Goal: Navigation & Orientation: Understand site structure

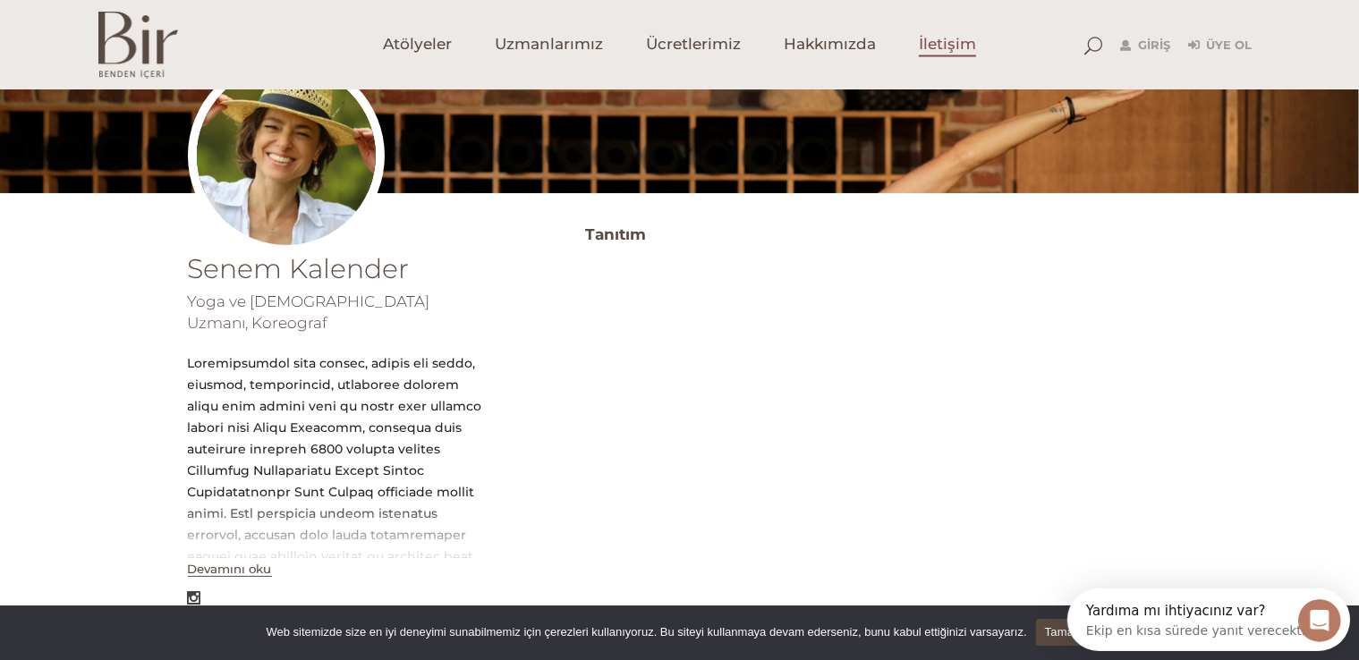
scroll to position [179, 0]
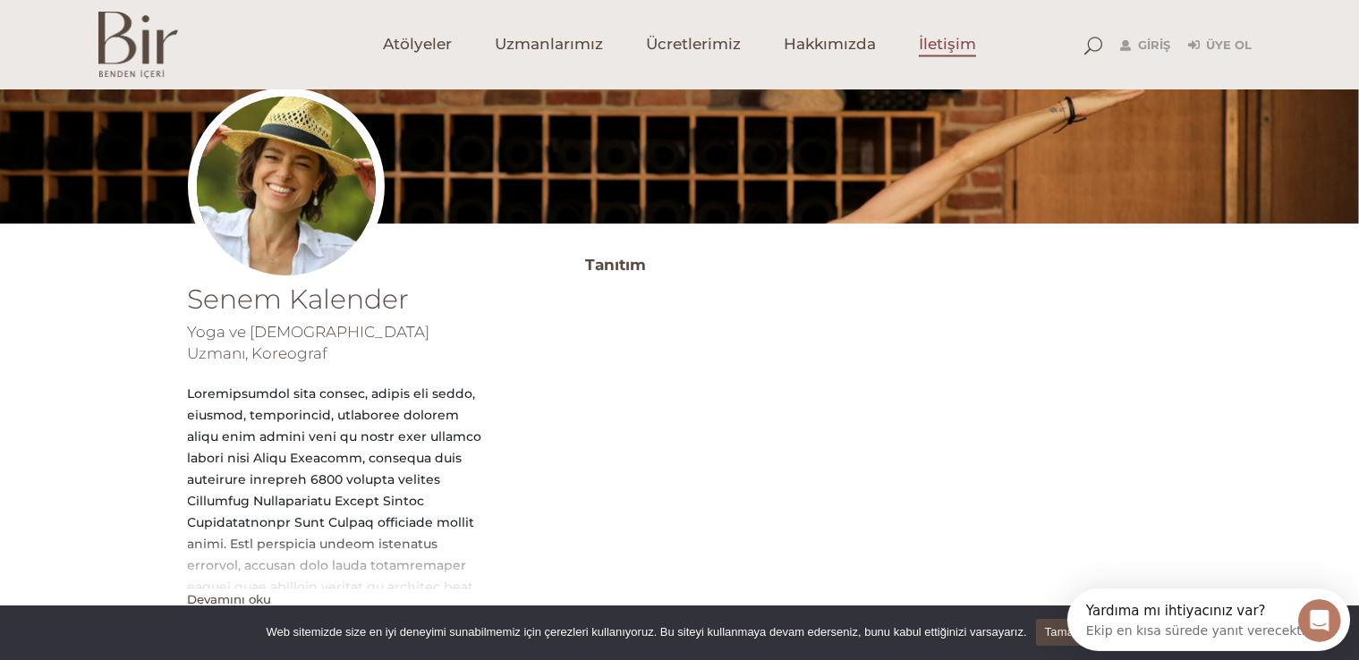
click at [948, 37] on span "İletişim" at bounding box center [947, 45] width 57 height 21
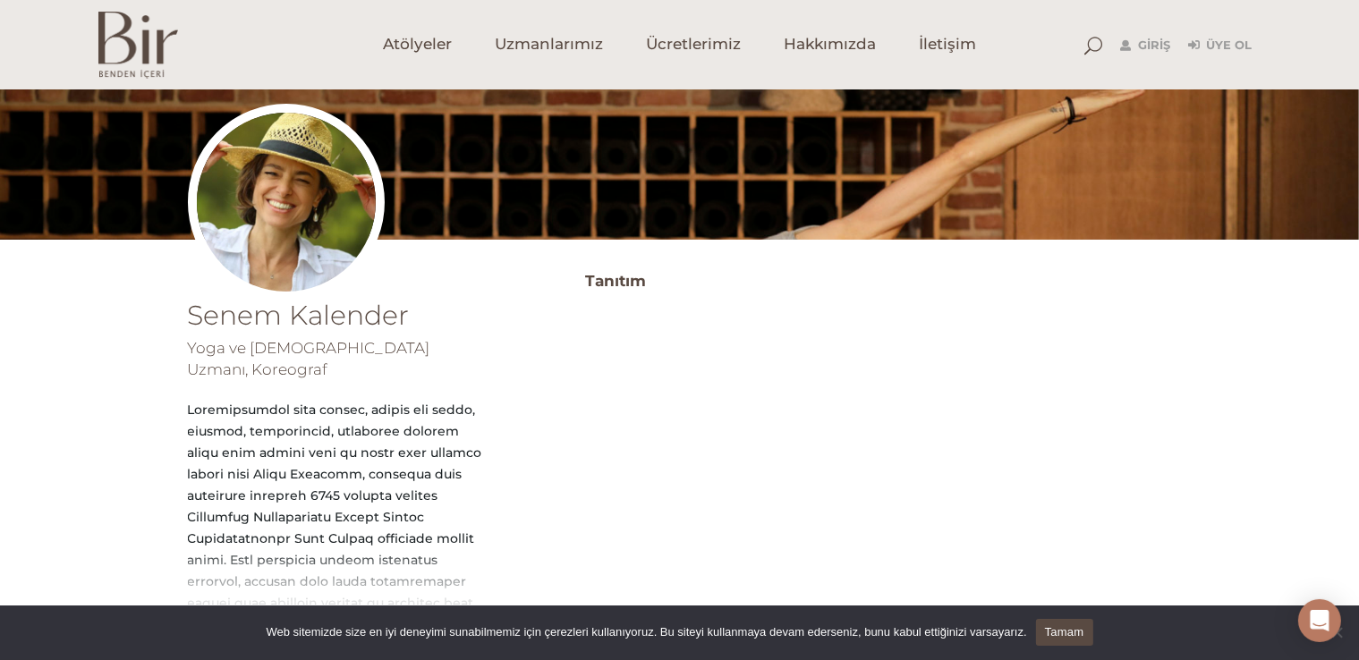
scroll to position [25, 0]
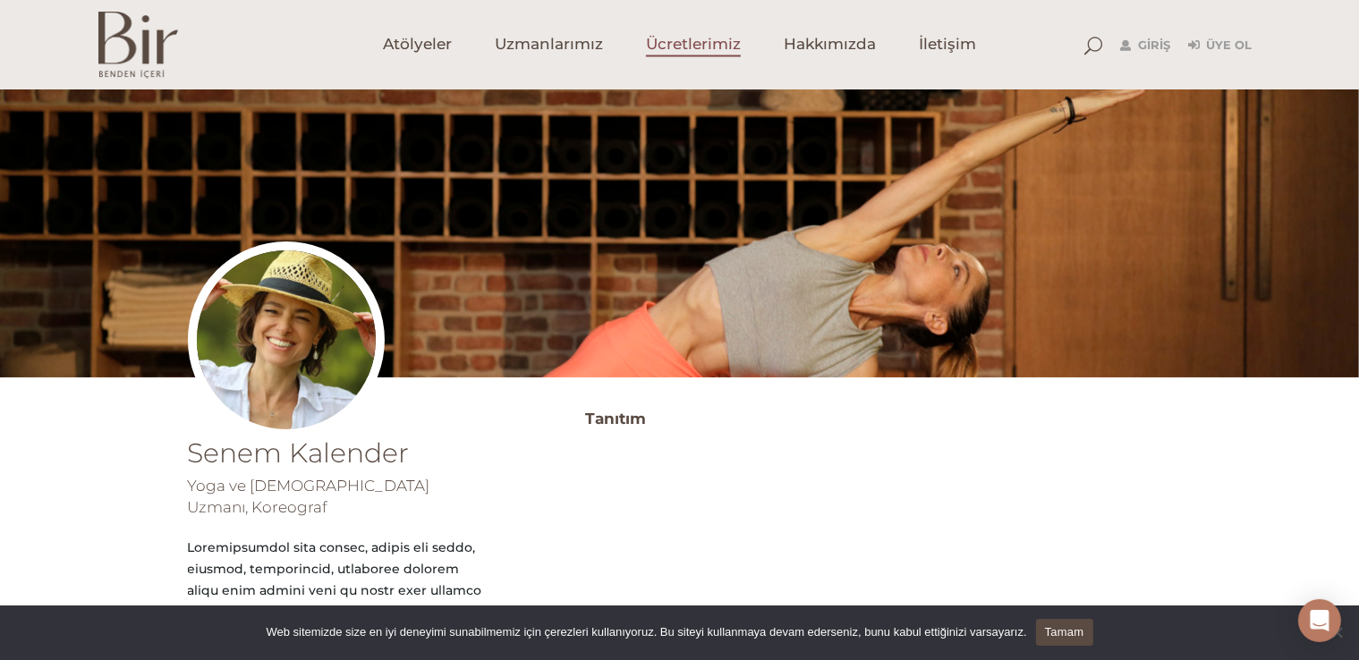
click at [706, 55] on span "Ücretlerimiz" at bounding box center [693, 45] width 95 height 21
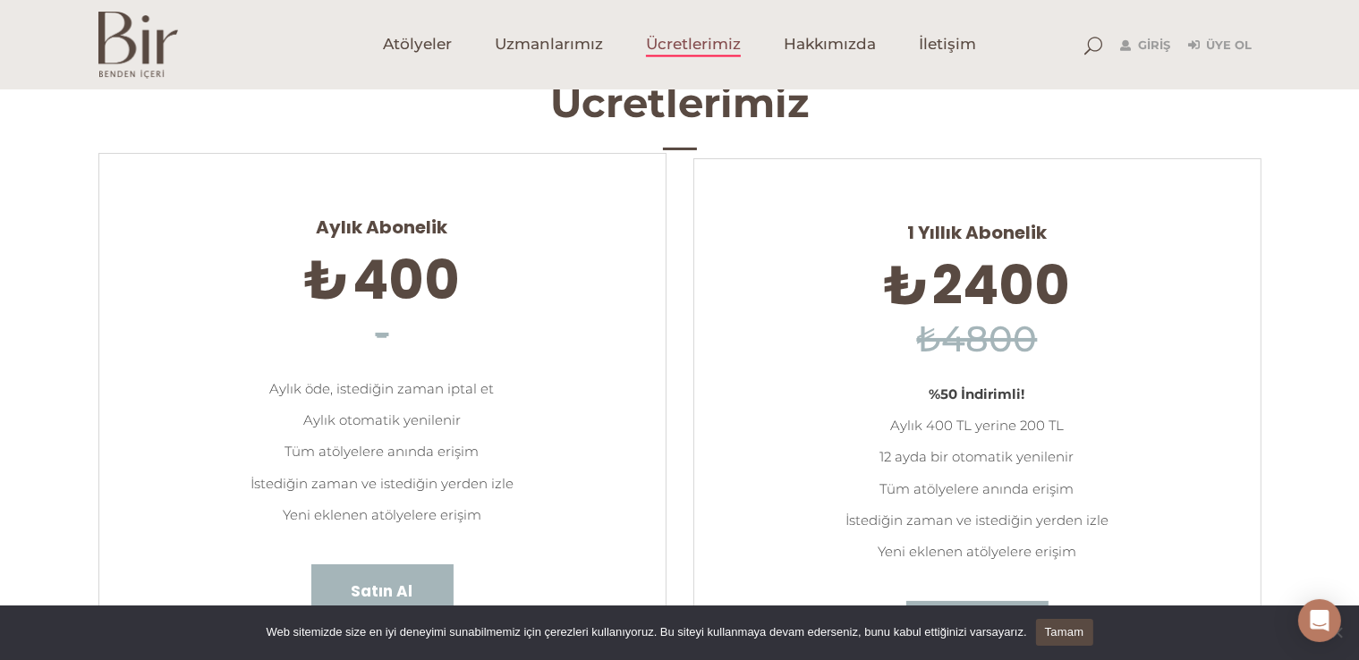
scroll to position [182, 0]
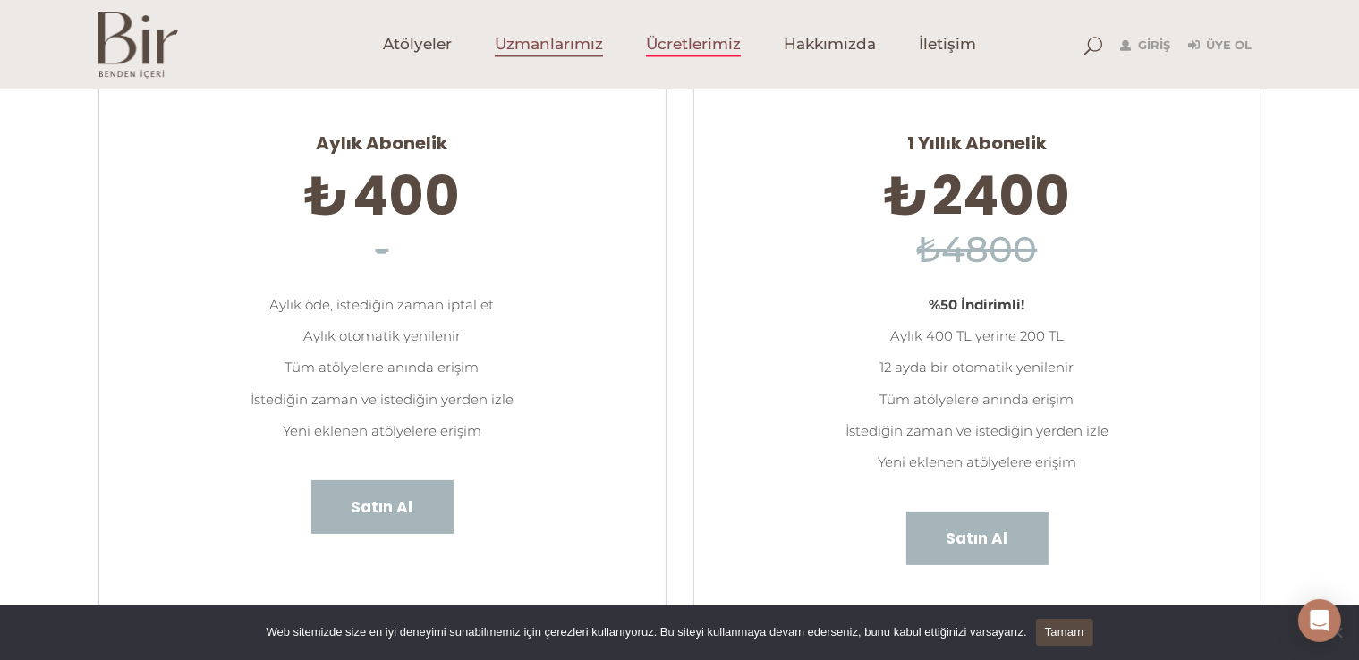
click at [549, 45] on span "Uzmanlarımız" at bounding box center [549, 45] width 108 height 21
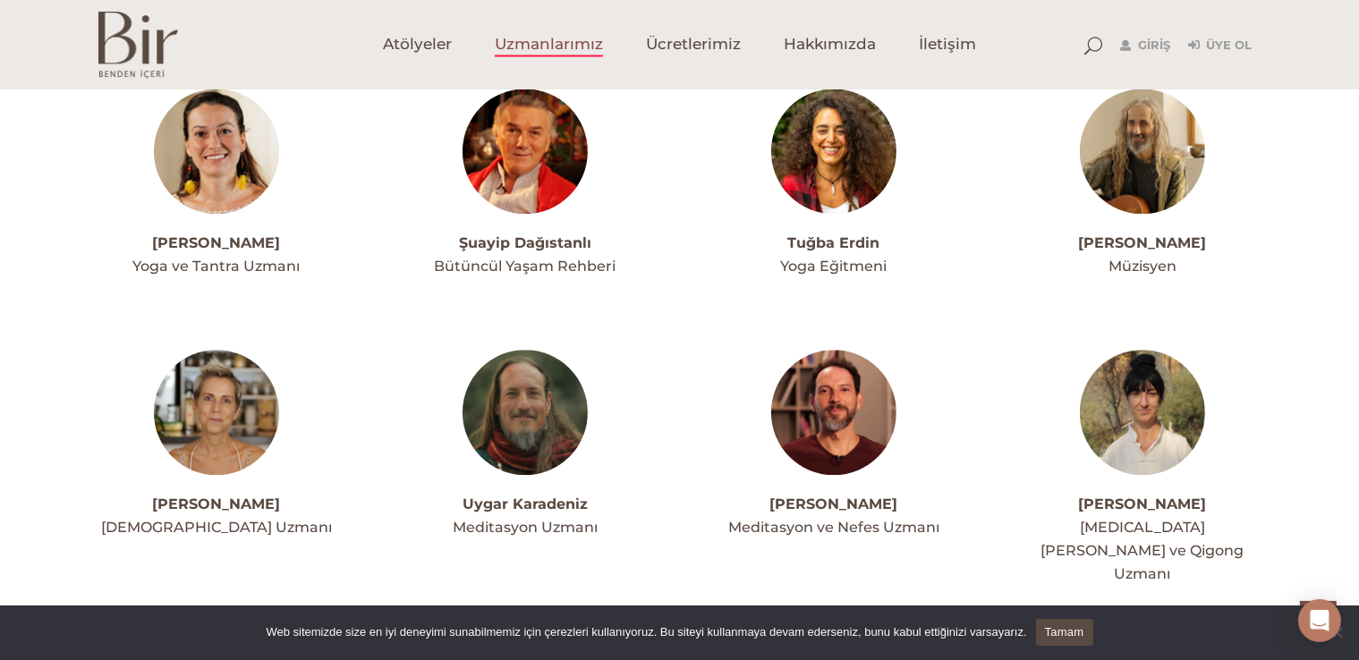
scroll to position [4742, 0]
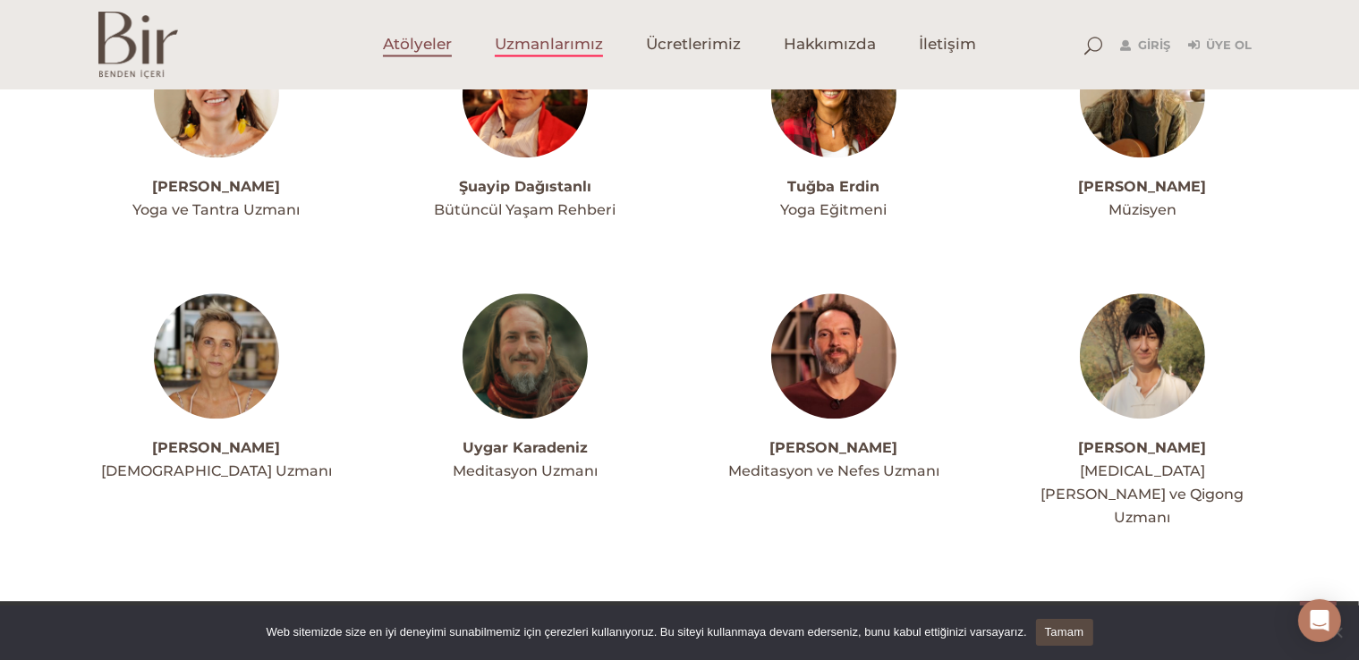
click at [410, 46] on span "Atölyeler" at bounding box center [417, 45] width 69 height 21
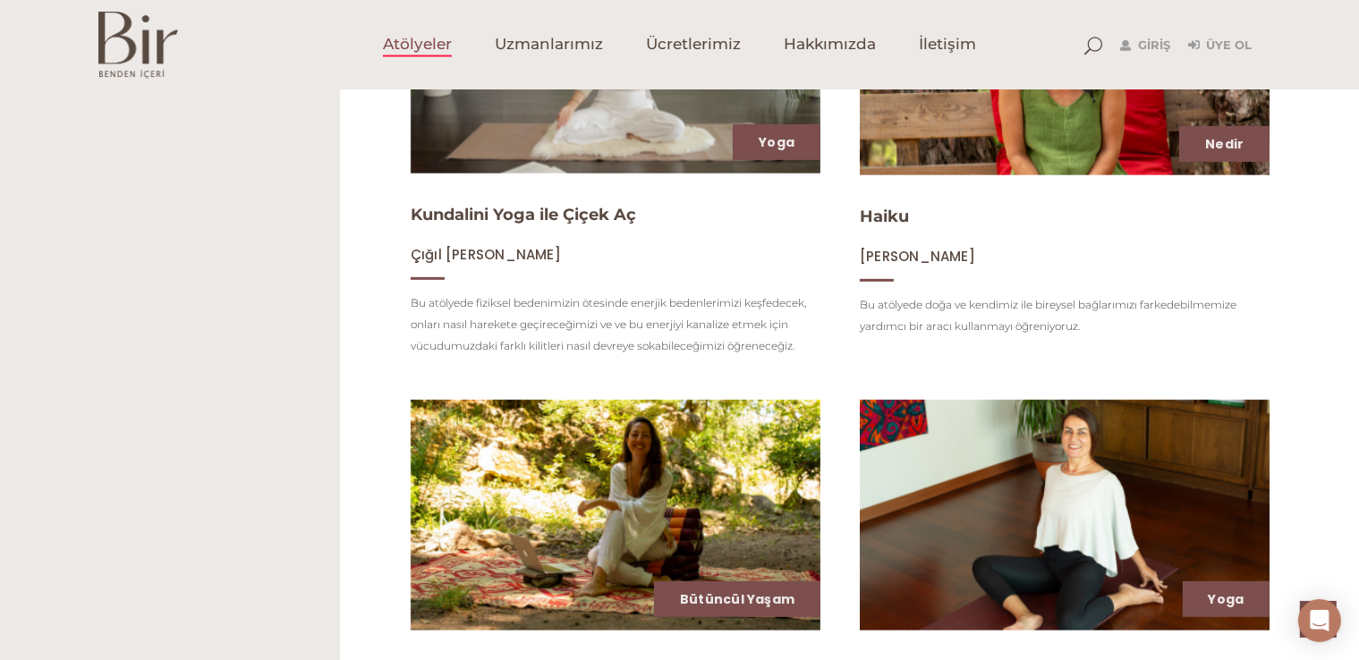
scroll to position [804, 0]
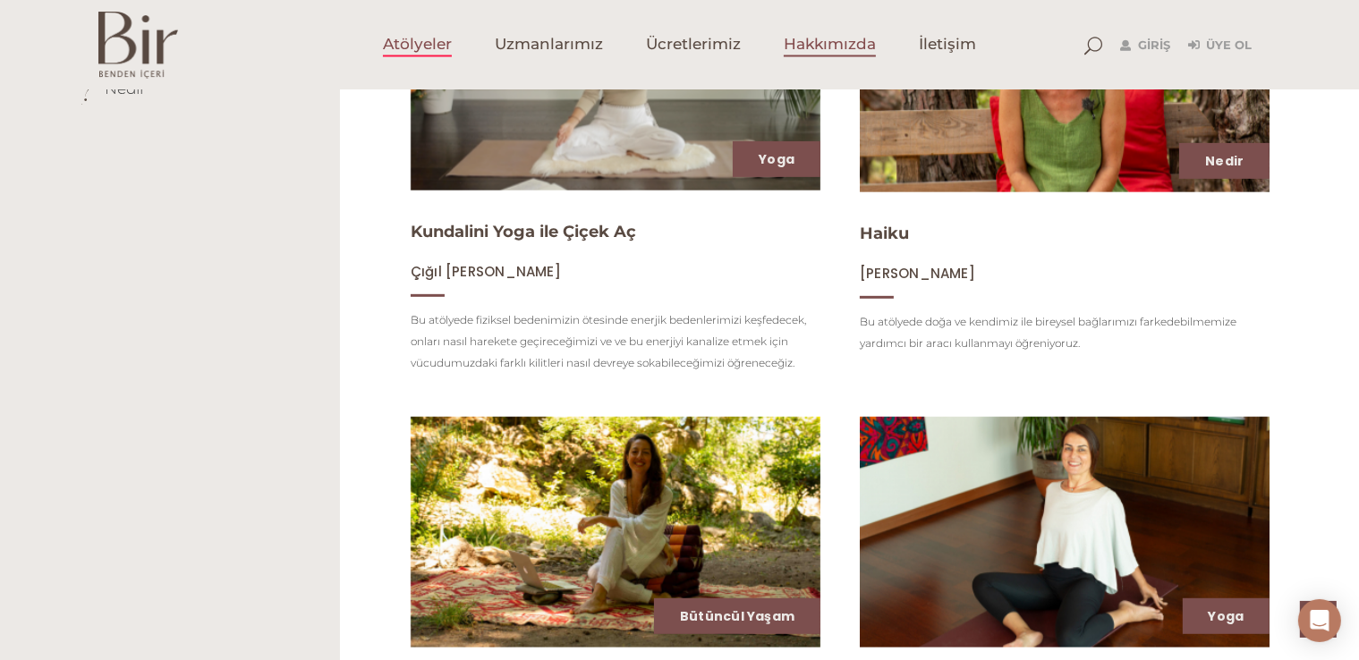
click at [803, 47] on span "Hakkımızda" at bounding box center [830, 45] width 92 height 21
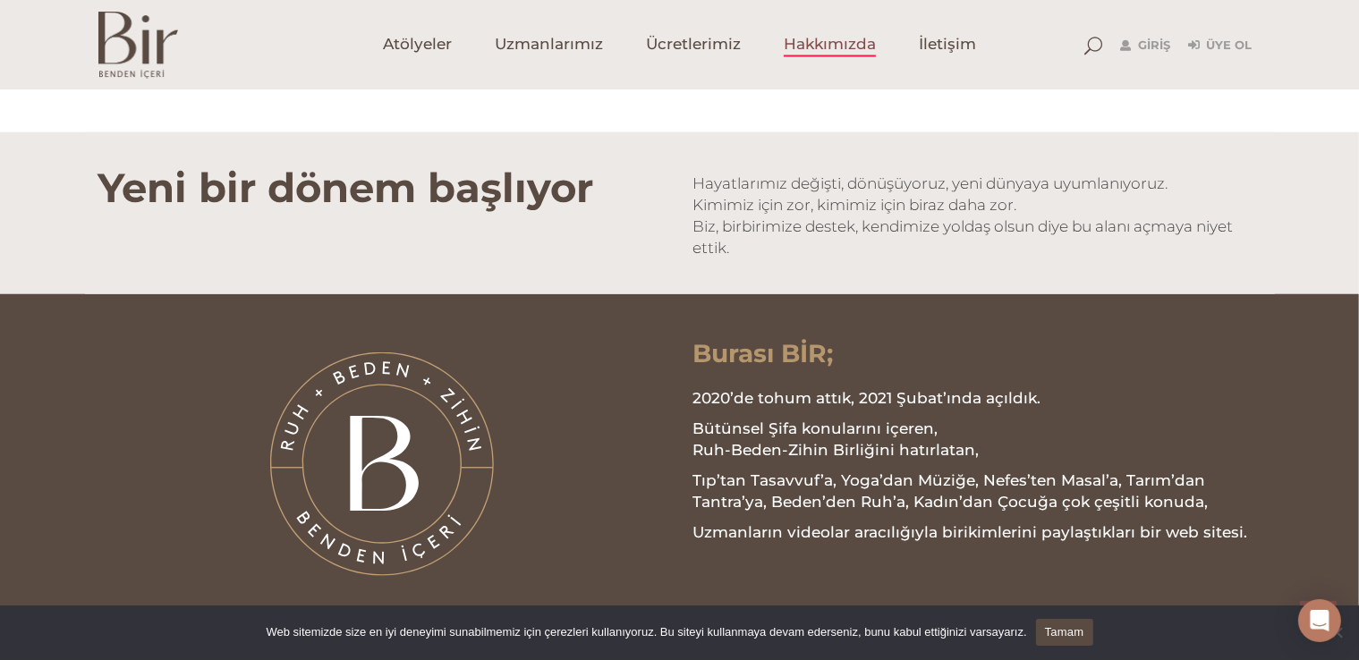
scroll to position [1969, 0]
